Goal: Navigation & Orientation: Find specific page/section

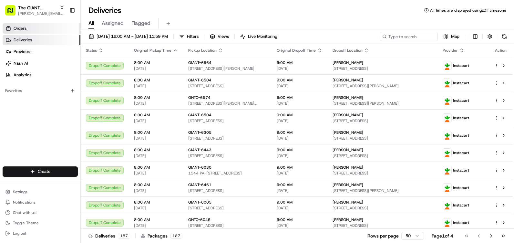
click at [25, 28] on span "Orders" at bounding box center [20, 29] width 13 height 6
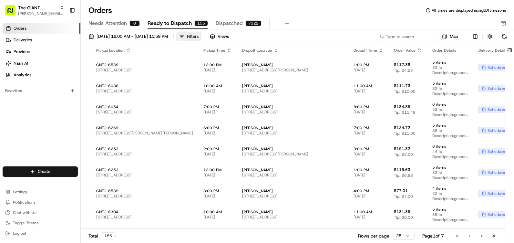
click at [199, 35] on div "Filters" at bounding box center [193, 37] width 12 height 6
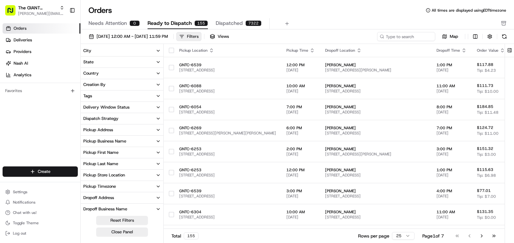
click at [199, 35] on div "Filters" at bounding box center [193, 37] width 12 height 6
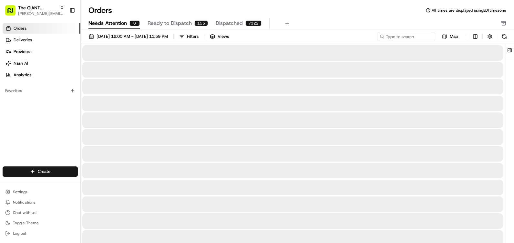
click at [114, 22] on span "Needs Attention" at bounding box center [108, 23] width 38 height 8
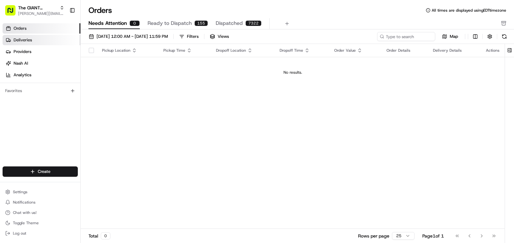
click at [43, 40] on link "Deliveries" at bounding box center [42, 40] width 78 height 10
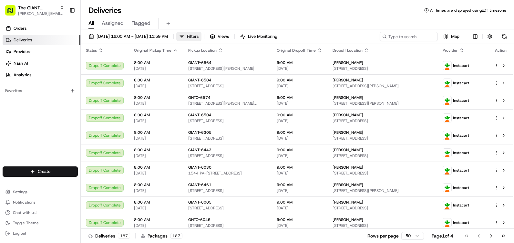
click at [202, 40] on button "Filters" at bounding box center [188, 36] width 25 height 9
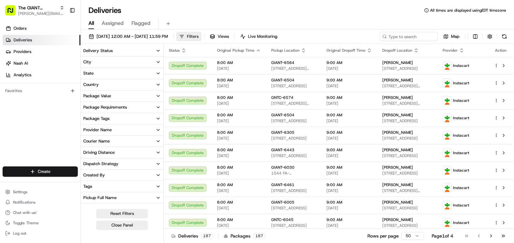
click at [202, 39] on button "Filters" at bounding box center [188, 36] width 25 height 9
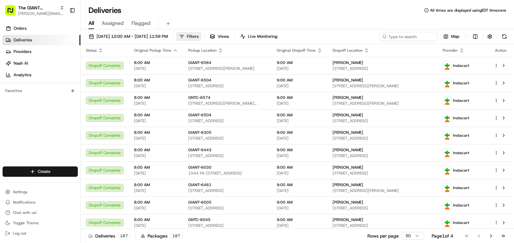
click at [202, 39] on button "Filters" at bounding box center [188, 36] width 25 height 9
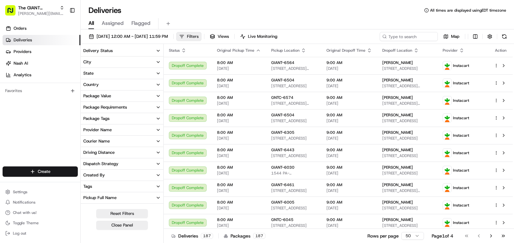
click at [199, 37] on span "Filters" at bounding box center [193, 37] width 12 height 6
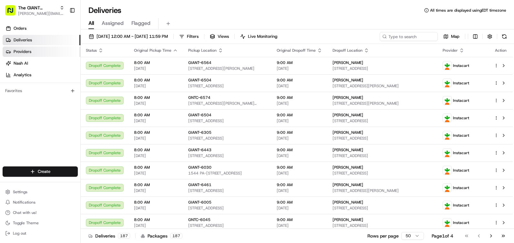
click at [27, 47] on link "Providers" at bounding box center [42, 52] width 78 height 10
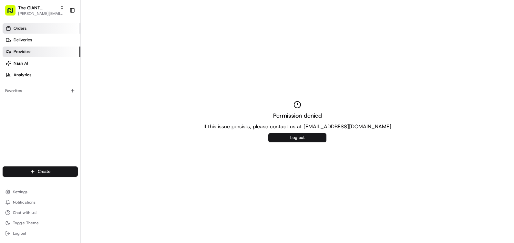
click at [41, 26] on link "Orders" at bounding box center [42, 28] width 78 height 10
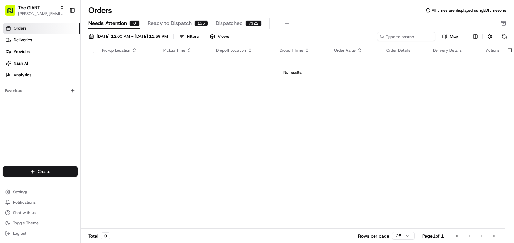
click at [119, 46] on th "Pickup Location" at bounding box center [127, 50] width 61 height 13
click at [88, 50] on div at bounding box center [91, 50] width 11 height 5
click at [154, 36] on span "[DATE] 12:00 AM - [DATE] 11:59 PM" at bounding box center [132, 37] width 71 height 6
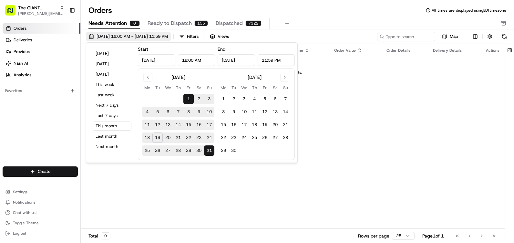
click at [154, 36] on span "[DATE] 12:00 AM - [DATE] 11:59 PM" at bounding box center [132, 37] width 71 height 6
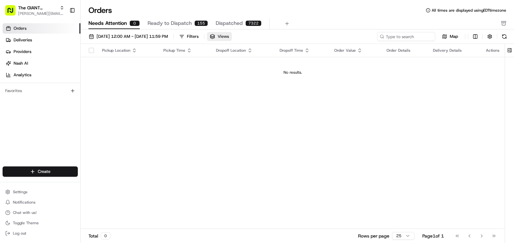
click at [232, 37] on button "Views" at bounding box center [219, 36] width 25 height 9
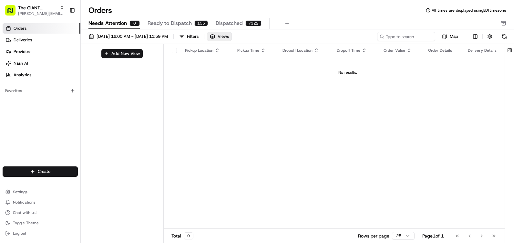
click at [232, 37] on button "Views" at bounding box center [219, 36] width 25 height 9
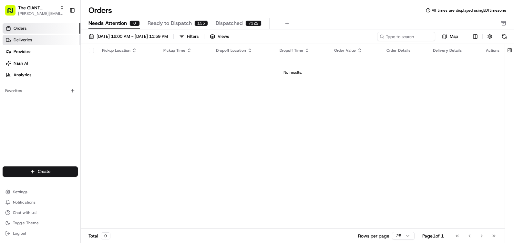
click at [22, 42] on span "Deliveries" at bounding box center [23, 40] width 18 height 6
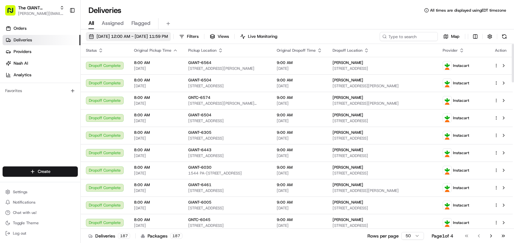
click at [168, 35] on span "[DATE] 12:00 AM - [DATE] 11:59 PM" at bounding box center [132, 37] width 71 height 6
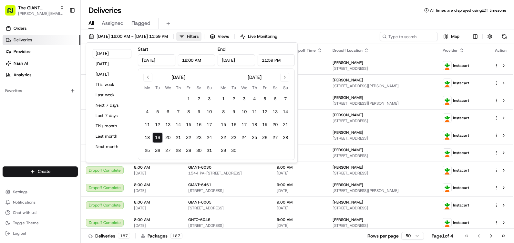
click at [202, 34] on button "Filters" at bounding box center [188, 36] width 25 height 9
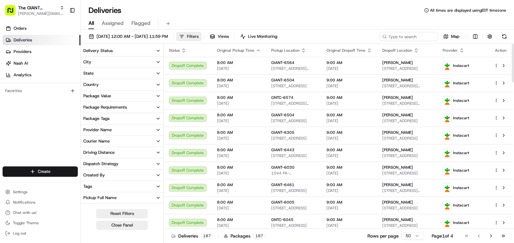
click at [202, 39] on button "Filters" at bounding box center [188, 36] width 25 height 9
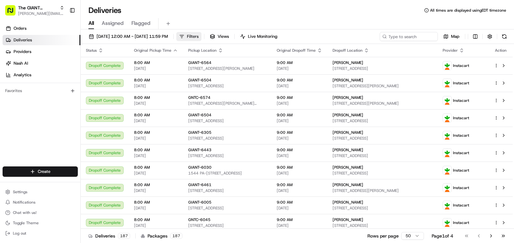
click at [199, 39] on span "Filters" at bounding box center [193, 37] width 12 height 6
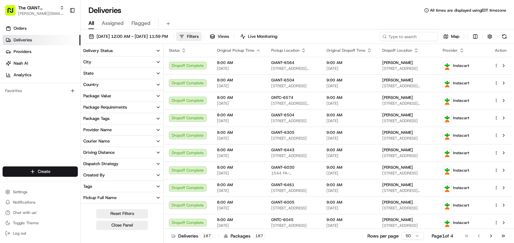
click at [105, 49] on div "Delivery Status" at bounding box center [97, 51] width 29 height 6
click at [99, 65] on button "City" at bounding box center [122, 62] width 83 height 11
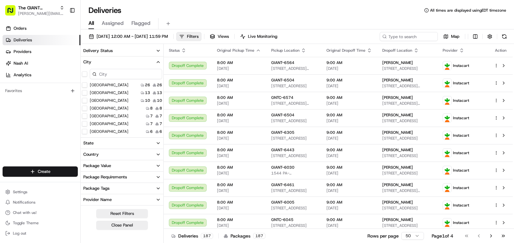
click at [100, 62] on button "City" at bounding box center [122, 62] width 83 height 11
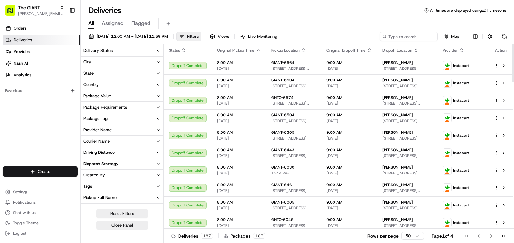
click at [202, 36] on button "Filters" at bounding box center [188, 36] width 25 height 9
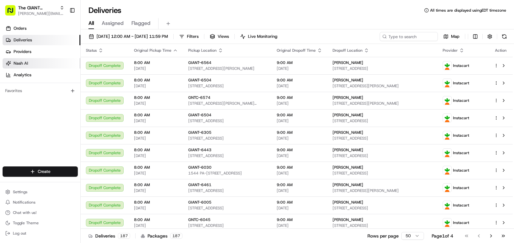
click at [28, 65] on link "Nash AI" at bounding box center [42, 63] width 78 height 10
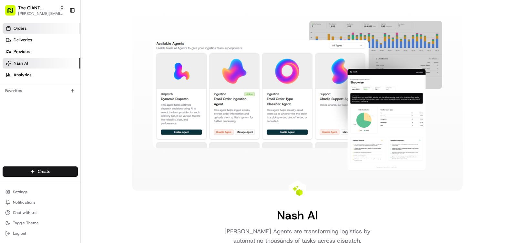
click at [50, 30] on link "Orders" at bounding box center [42, 28] width 78 height 10
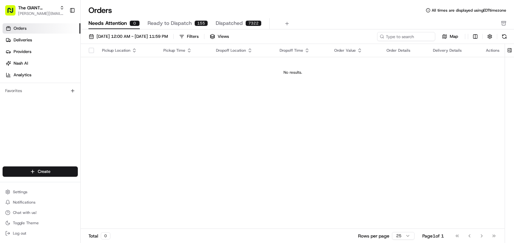
click at [158, 27] on button "Ready to Dispatch 155" at bounding box center [178, 23] width 60 height 11
